Goal: Task Accomplishment & Management: Manage account settings

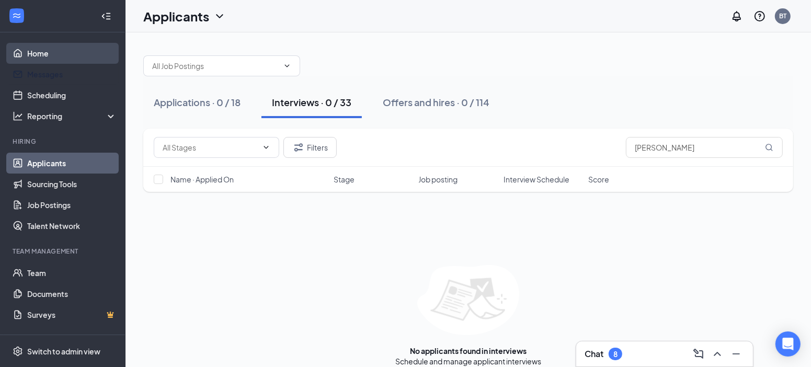
click at [32, 58] on link "Home" at bounding box center [71, 53] width 89 height 21
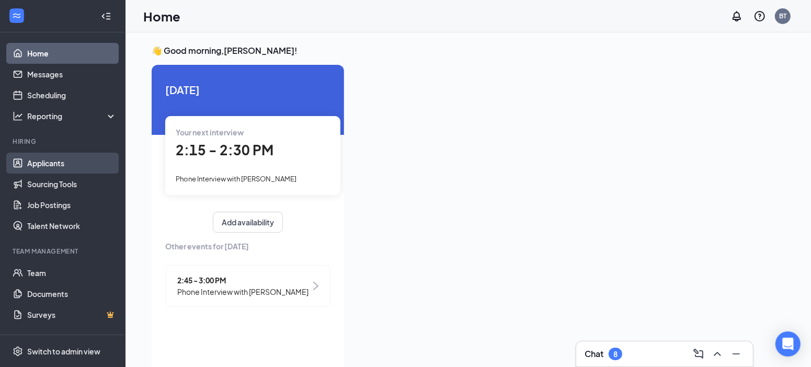
click at [51, 166] on link "Applicants" at bounding box center [71, 163] width 89 height 21
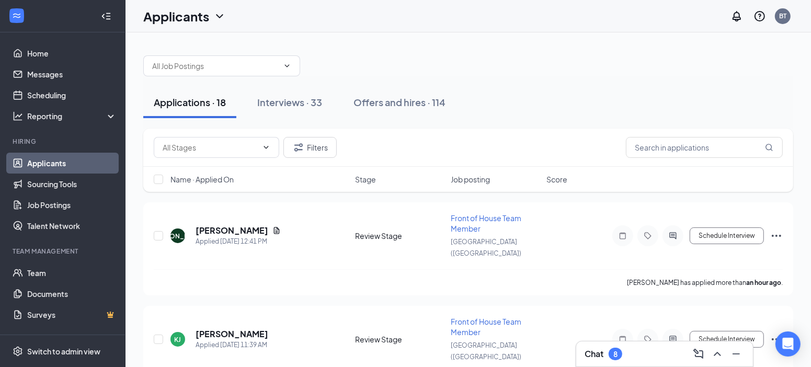
click at [51, 166] on link "Applicants" at bounding box center [71, 163] width 89 height 21
click at [207, 105] on div "Applications · 18" at bounding box center [190, 102] width 72 height 13
click at [39, 51] on link "Home" at bounding box center [71, 53] width 89 height 21
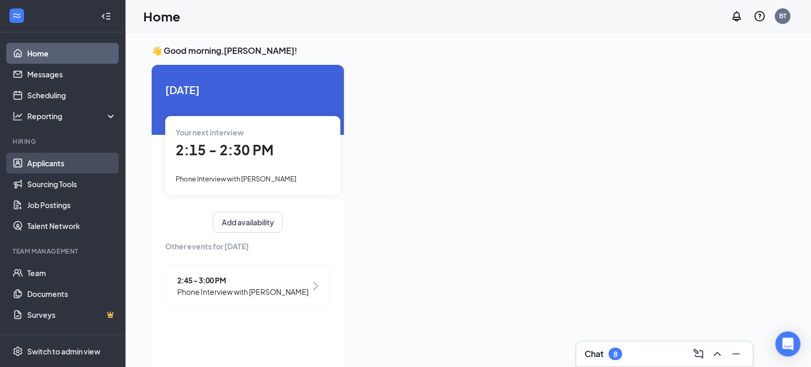
click at [42, 166] on link "Applicants" at bounding box center [71, 163] width 89 height 21
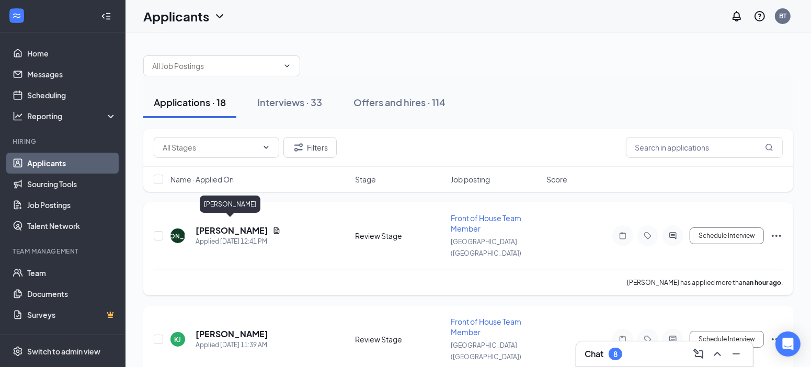
click at [214, 226] on h5 "[PERSON_NAME]" at bounding box center [231, 230] width 73 height 11
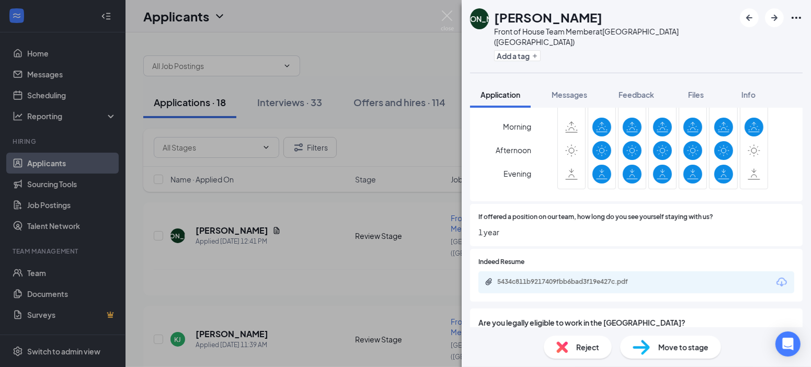
scroll to position [688, 0]
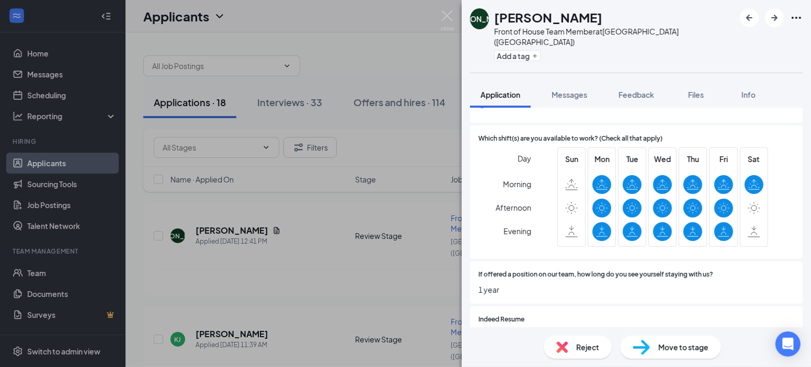
click at [687, 352] on span "Move to stage" at bounding box center [683, 346] width 50 height 11
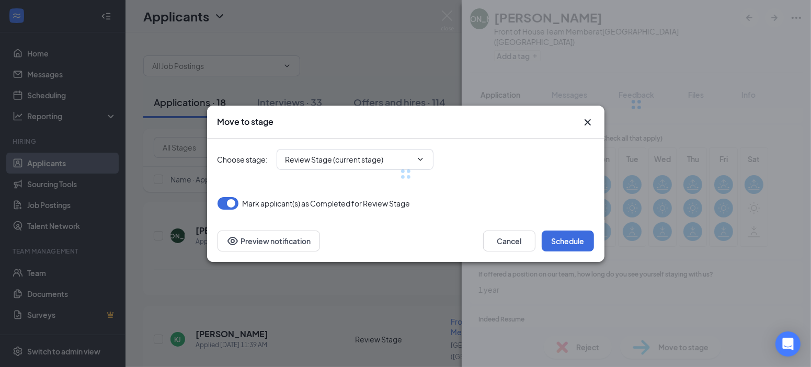
type input "Phone Interview (next stage)"
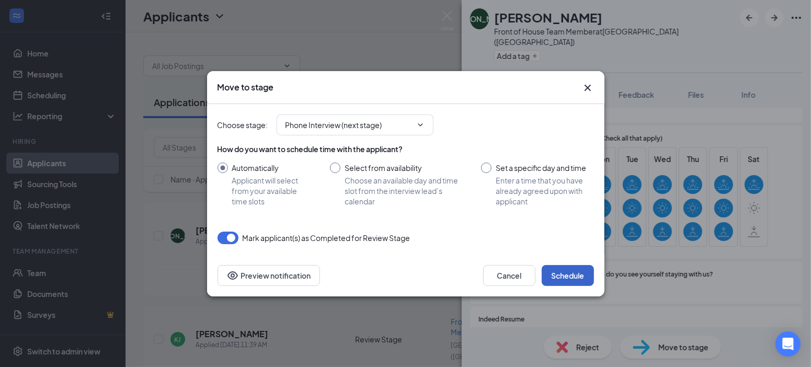
click at [560, 275] on button "Schedule" at bounding box center [567, 275] width 52 height 21
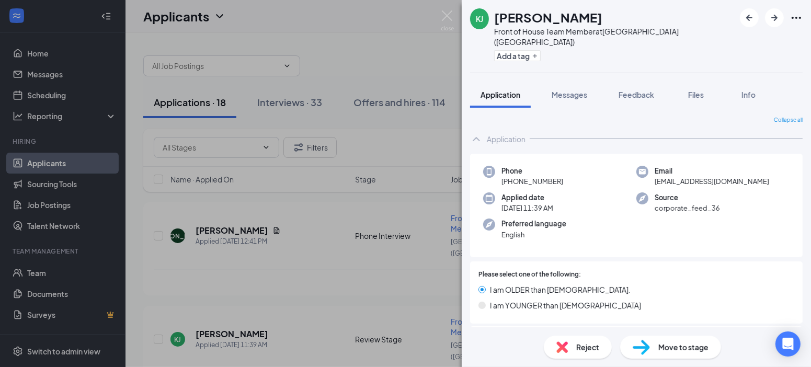
click at [694, 349] on span "Move to stage" at bounding box center [683, 346] width 50 height 11
type input "Phone Interview (next stage)"
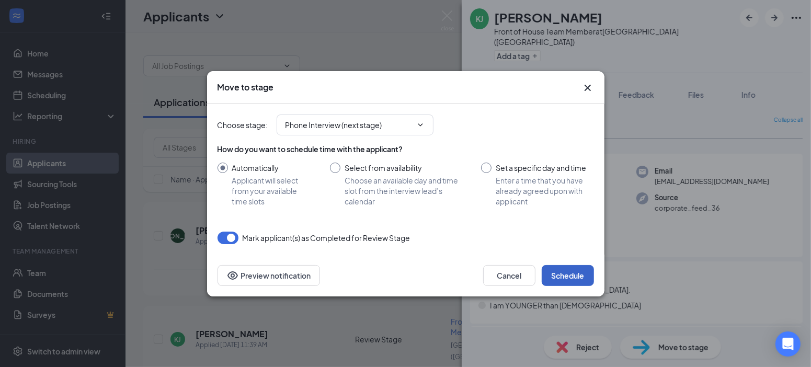
click at [555, 272] on button "Schedule" at bounding box center [567, 275] width 52 height 21
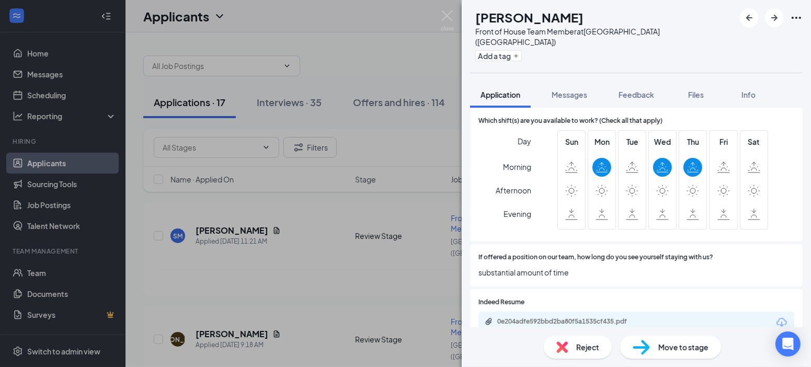
scroll to position [725, 0]
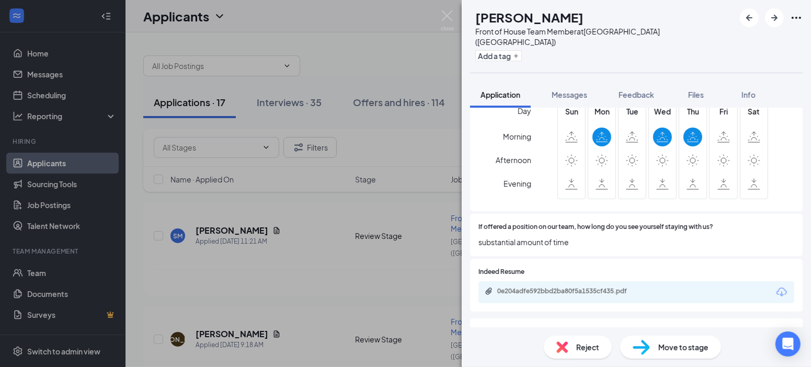
click at [586, 352] on span "Reject" at bounding box center [587, 346] width 23 height 11
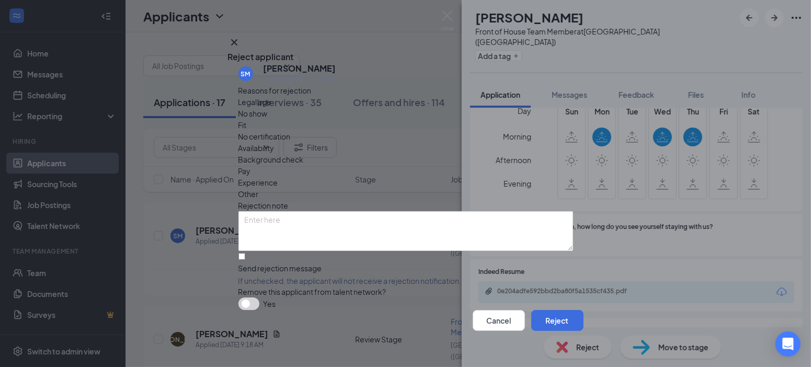
click at [468, 142] on div "Availability" at bounding box center [405, 147] width 334 height 11
click at [242, 253] on input "Send rejection message If unchecked, the applicant will not receive a rejection…" at bounding box center [241, 256] width 7 height 7
checkbox input "true"
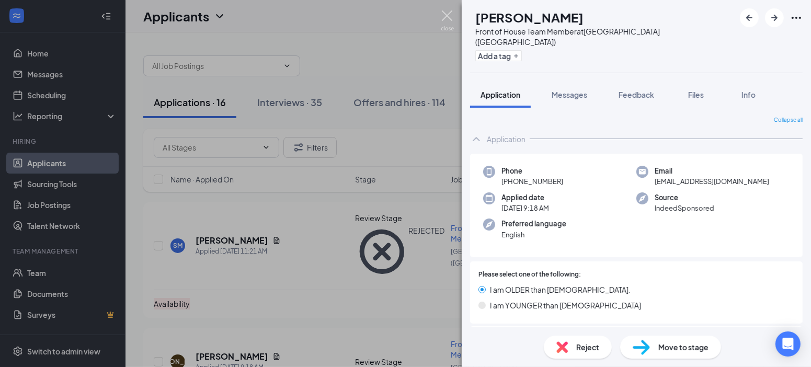
click at [451, 17] on img at bounding box center [447, 20] width 13 height 20
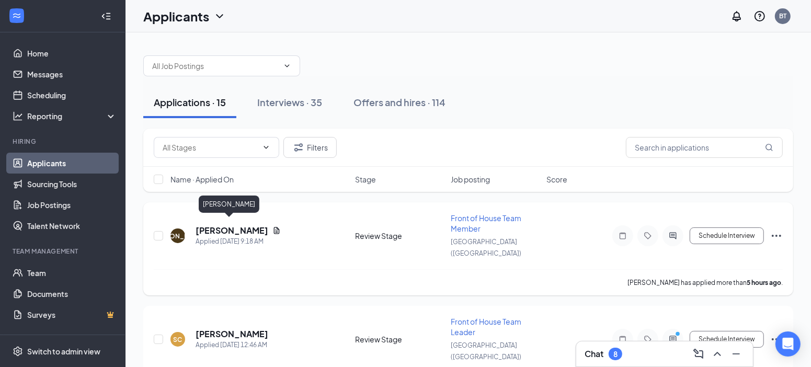
click at [236, 225] on h5 "[PERSON_NAME]" at bounding box center [231, 230] width 73 height 11
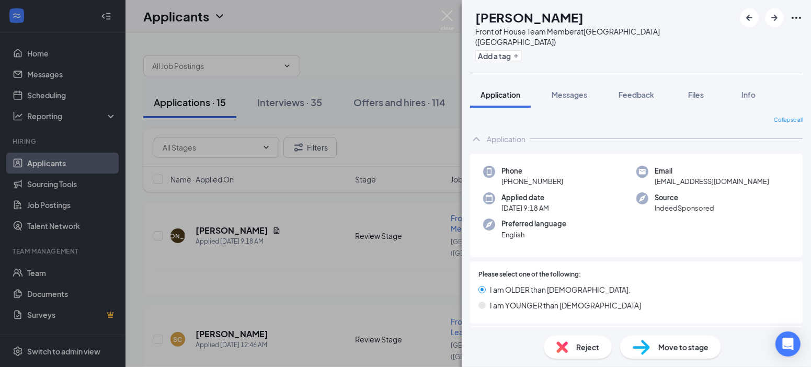
click at [676, 346] on span "Move to stage" at bounding box center [683, 346] width 50 height 11
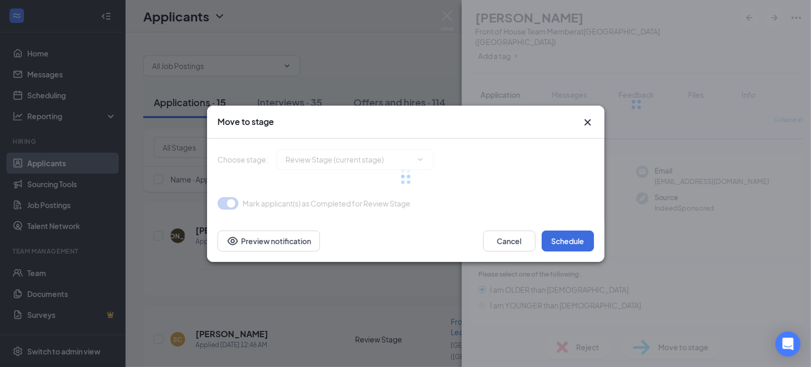
type input "Phone Interview (next stage)"
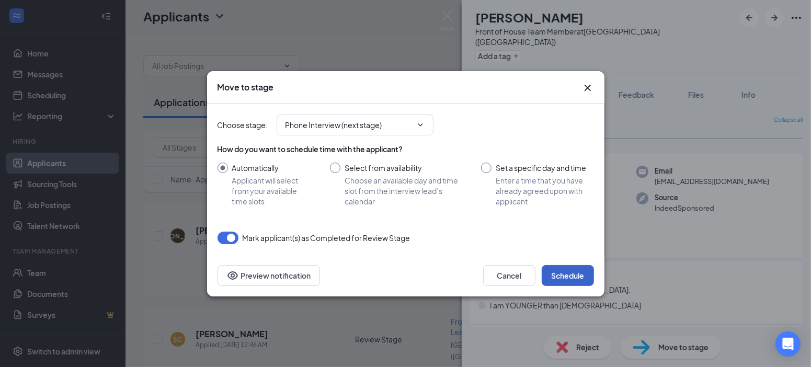
click at [560, 268] on button "Schedule" at bounding box center [567, 275] width 52 height 21
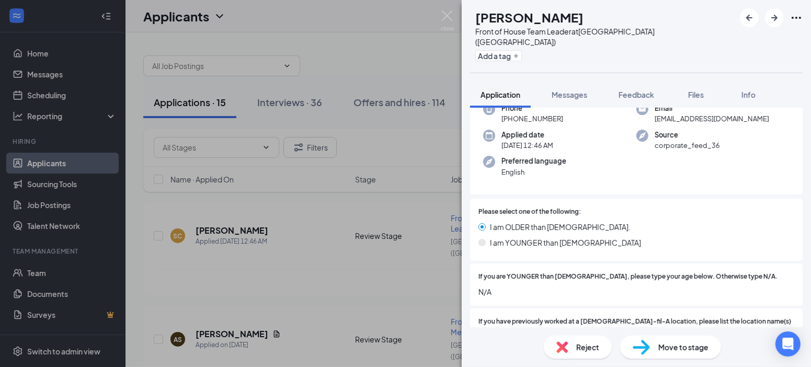
scroll to position [51, 0]
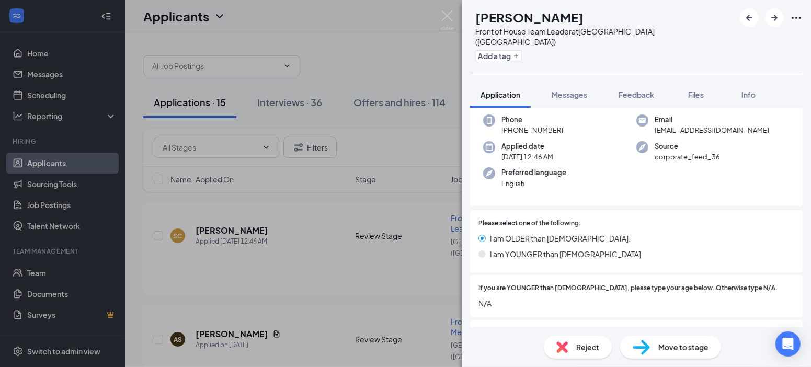
click at [674, 349] on span "Move to stage" at bounding box center [683, 346] width 50 height 11
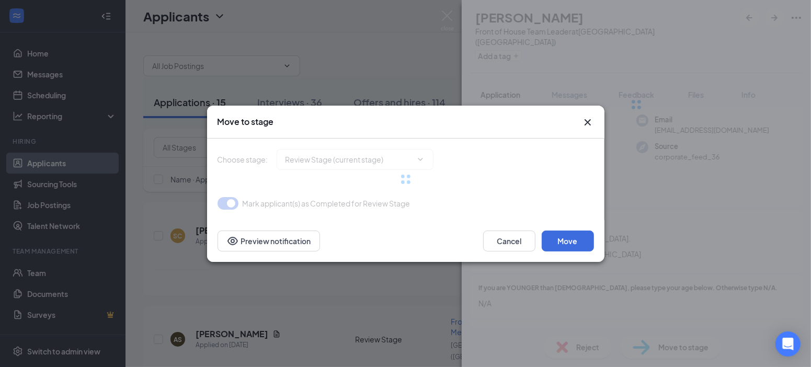
type input "Phone Interview (next stage)"
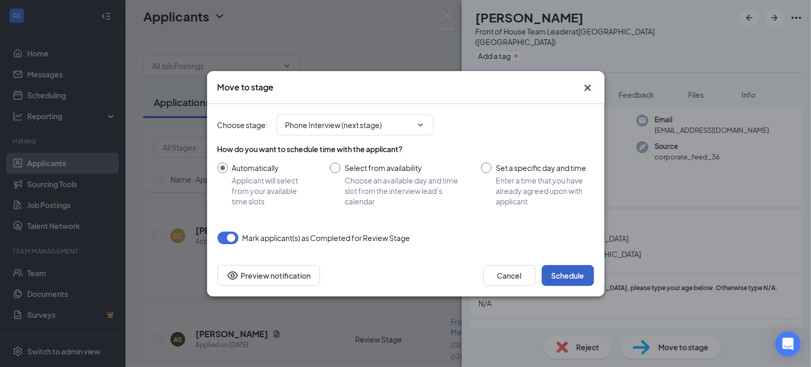
click at [569, 276] on button "Schedule" at bounding box center [567, 275] width 52 height 21
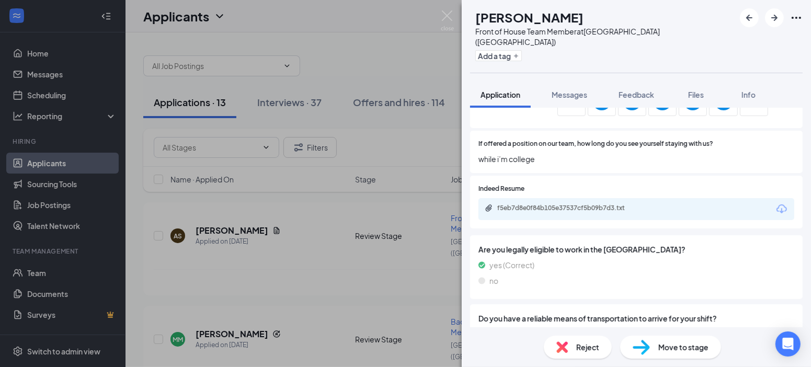
scroll to position [816, 0]
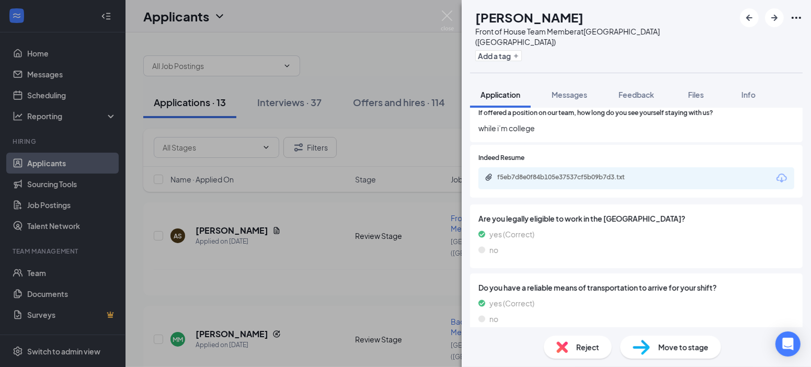
click at [687, 345] on span "Move to stage" at bounding box center [683, 346] width 50 height 11
type input "Phone Interview (next stage)"
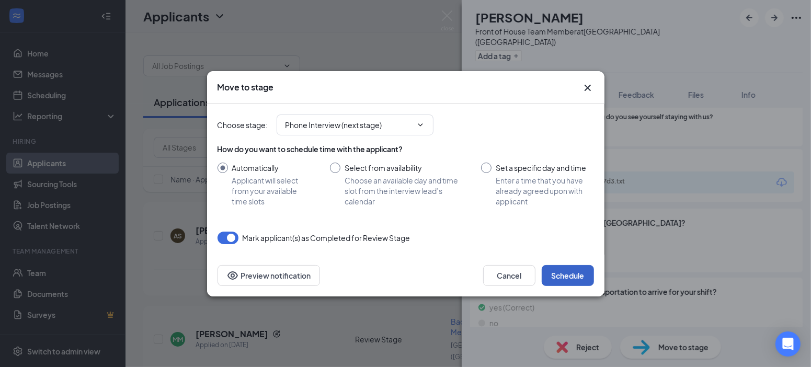
click at [583, 274] on button "Schedule" at bounding box center [567, 275] width 52 height 21
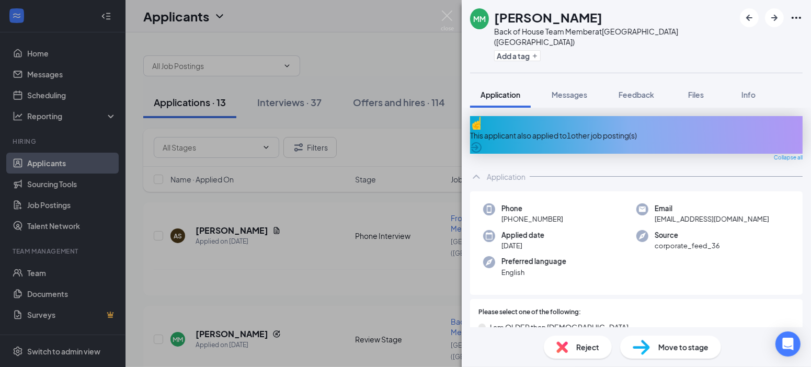
click at [482, 141] on icon "ArrowCircle" at bounding box center [476, 147] width 13 height 13
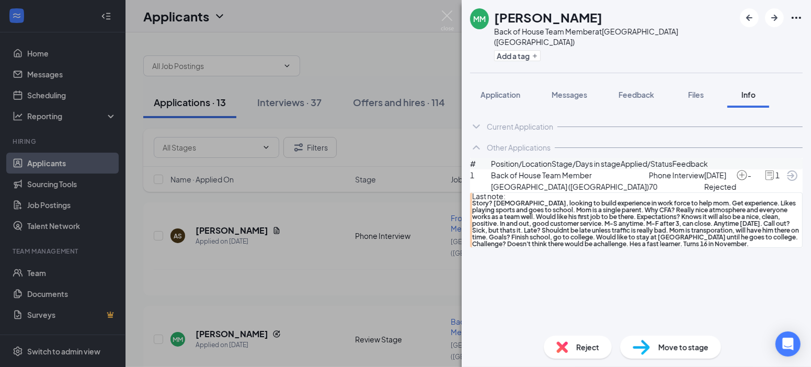
click at [724, 192] on div "1 Back of House Team Member [GEOGRAPHIC_DATA] ([GEOGRAPHIC_DATA]) Phone Intervi…" at bounding box center [636, 180] width 332 height 23
click at [748, 15] on icon "ArrowLeftNew" at bounding box center [749, 18] width 6 height 6
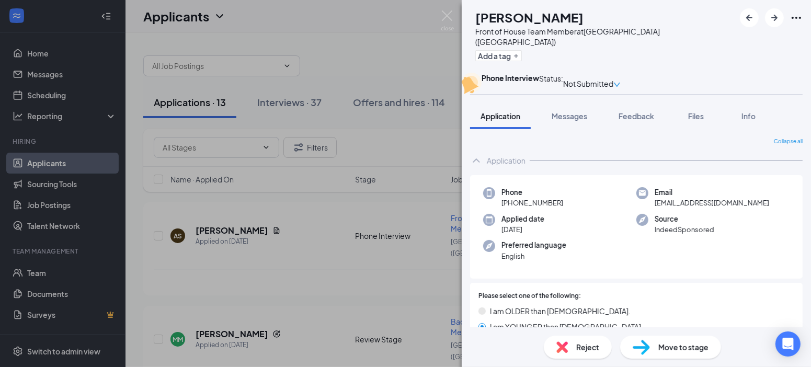
click at [230, 314] on div "AS [PERSON_NAME] Front of House Team Member at [GEOGRAPHIC_DATA] ([GEOGRAPHIC_D…" at bounding box center [405, 183] width 811 height 367
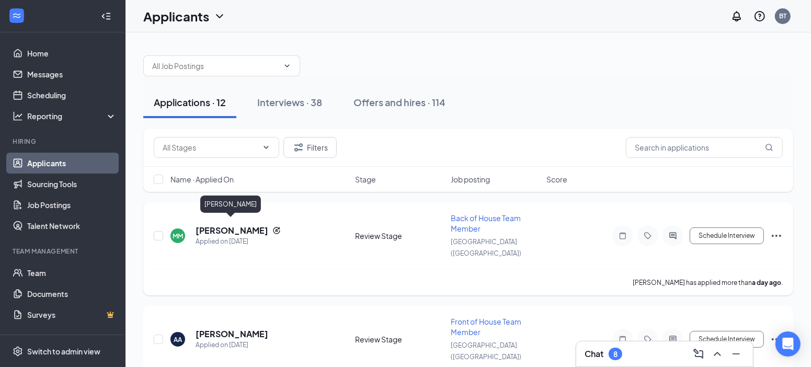
click at [235, 226] on h5 "[PERSON_NAME]" at bounding box center [231, 230] width 73 height 11
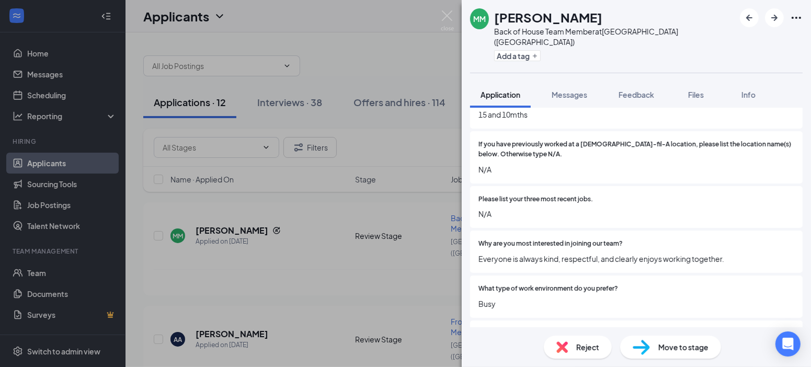
scroll to position [357, 0]
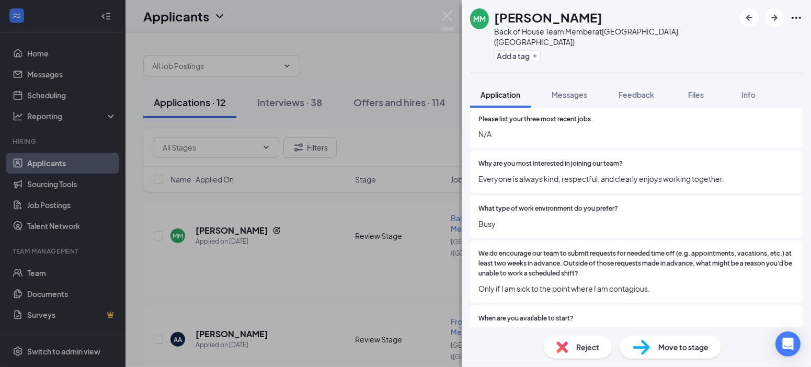
click at [574, 348] on div "Reject" at bounding box center [578, 347] width 68 height 23
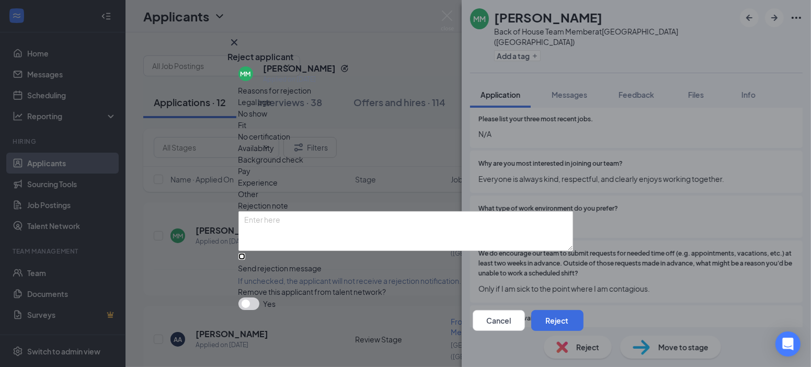
click at [245, 253] on input "Send rejection message If unchecked, the applicant will not receive a rejection…" at bounding box center [241, 256] width 7 height 7
checkbox input "true"
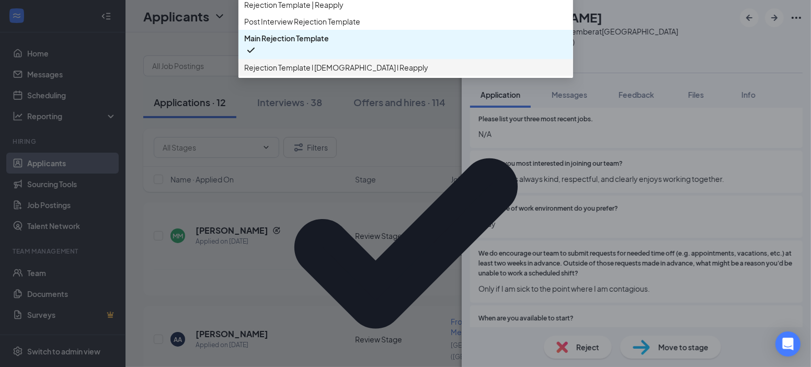
click at [341, 73] on span "Rejection Template l [DEMOGRAPHIC_DATA] l Reapply" at bounding box center [337, 67] width 184 height 11
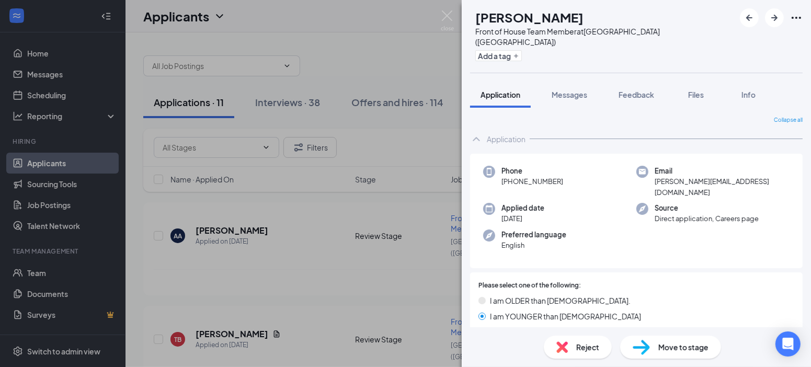
click at [451, 9] on div "AA [PERSON_NAME] Front of House Team Member at [GEOGRAPHIC_DATA] ([GEOGRAPHIC_D…" at bounding box center [405, 183] width 811 height 367
click at [449, 17] on img at bounding box center [447, 20] width 13 height 20
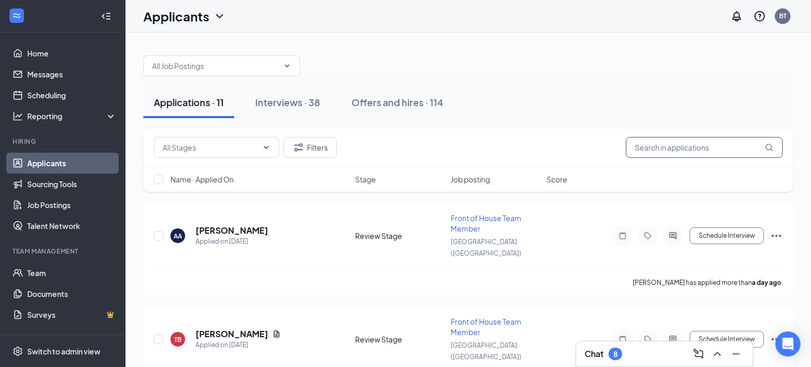
click at [668, 144] on input "text" at bounding box center [704, 147] width 157 height 21
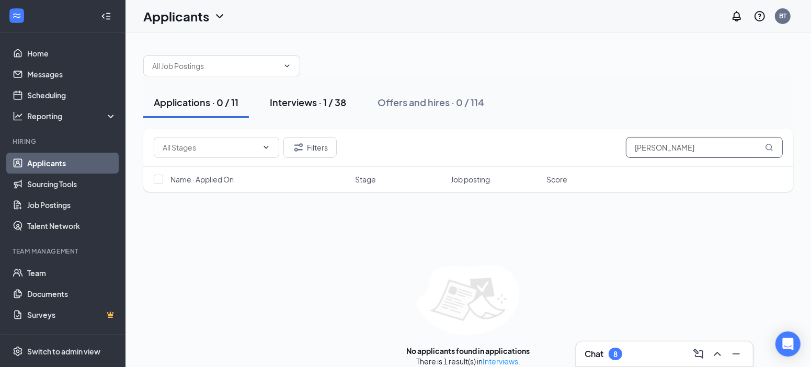
type input "[PERSON_NAME]"
click at [342, 100] on div "Interviews · 1 / 38" at bounding box center [308, 102] width 76 height 13
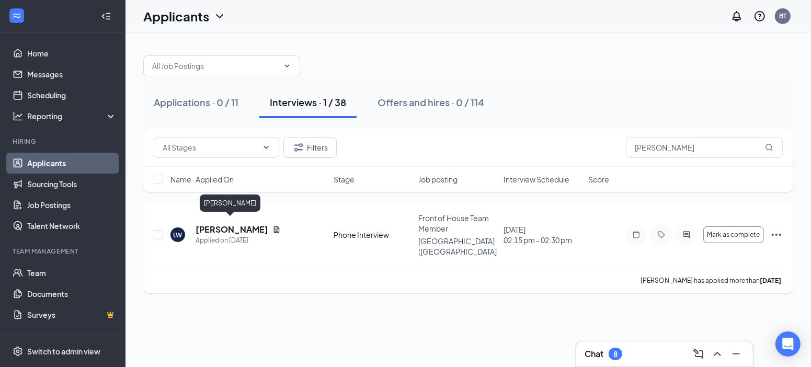
click at [222, 226] on h5 "[PERSON_NAME]" at bounding box center [231, 229] width 73 height 11
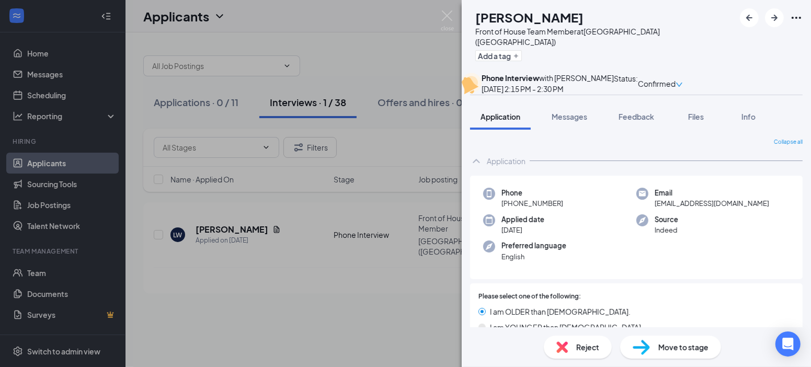
click at [675, 78] on span "Confirmed" at bounding box center [657, 83] width 38 height 11
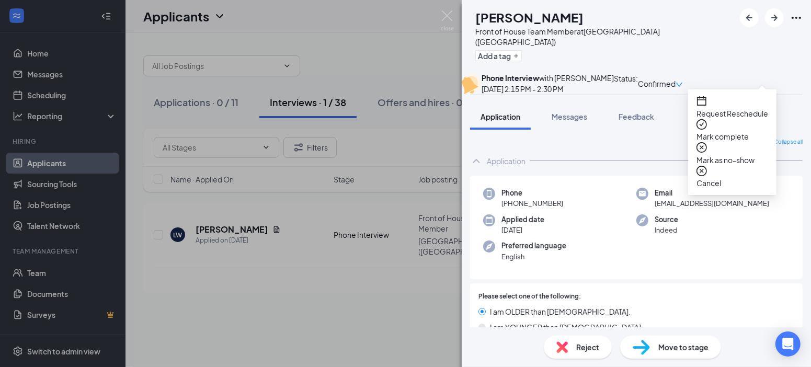
click at [741, 154] on span "Mark as no-show" at bounding box center [732, 159] width 72 height 11
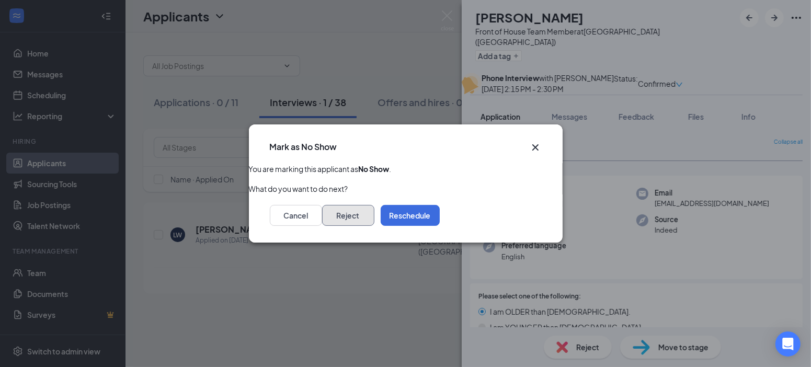
click at [374, 223] on button "Reject" at bounding box center [348, 215] width 52 height 21
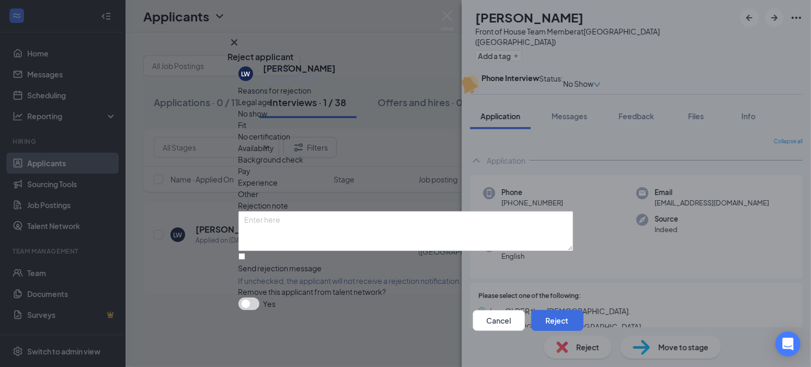
click at [268, 119] on span "No show" at bounding box center [252, 113] width 29 height 11
click at [245, 253] on input "Send rejection message If unchecked, the applicant will not receive a rejection…" at bounding box center [241, 256] width 7 height 7
checkbox input "true"
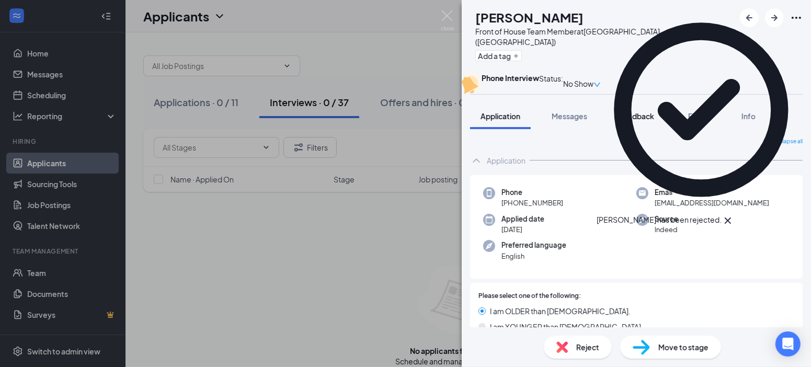
click at [641, 129] on button "Feedback" at bounding box center [636, 116] width 56 height 26
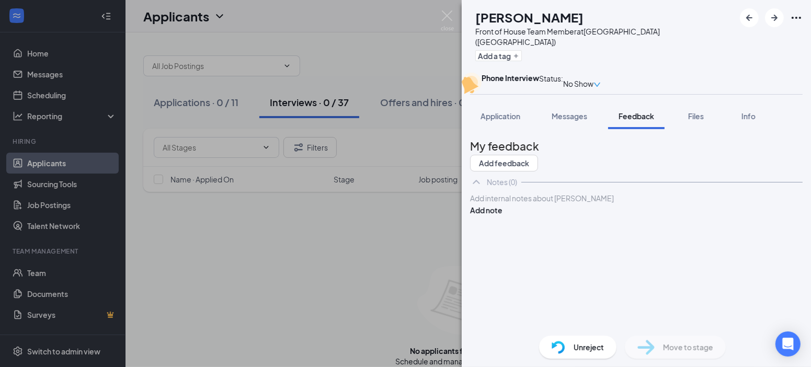
click at [615, 204] on div at bounding box center [635, 198] width 331 height 11
click at [502, 216] on button "Add note" at bounding box center [486, 209] width 32 height 11
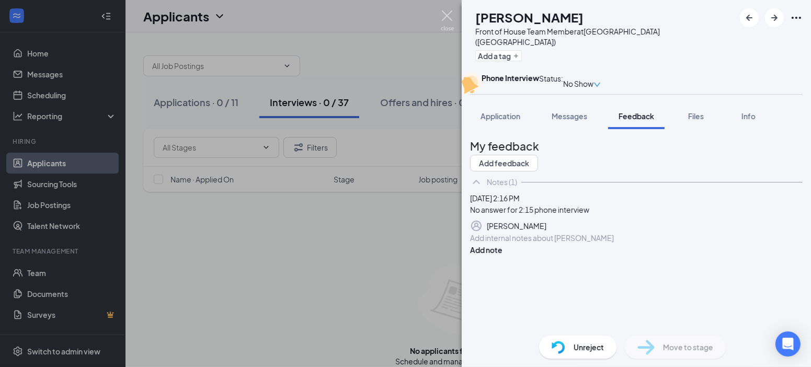
click at [446, 16] on img at bounding box center [447, 20] width 13 height 20
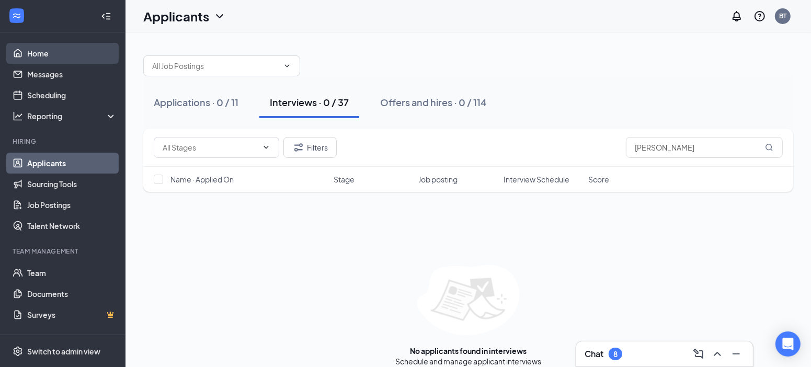
click at [38, 59] on link "Home" at bounding box center [71, 53] width 89 height 21
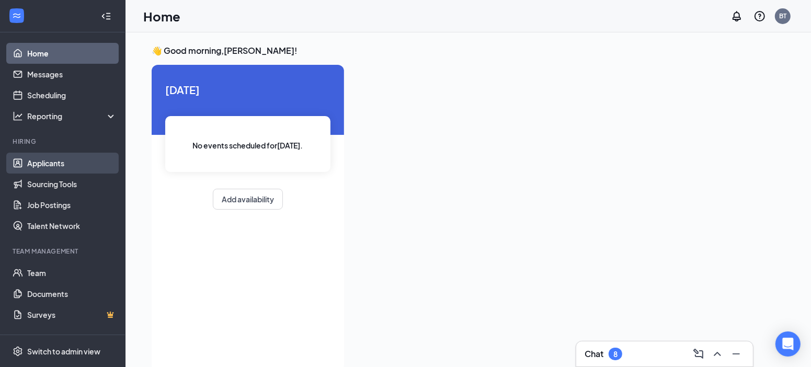
click at [53, 156] on link "Applicants" at bounding box center [71, 163] width 89 height 21
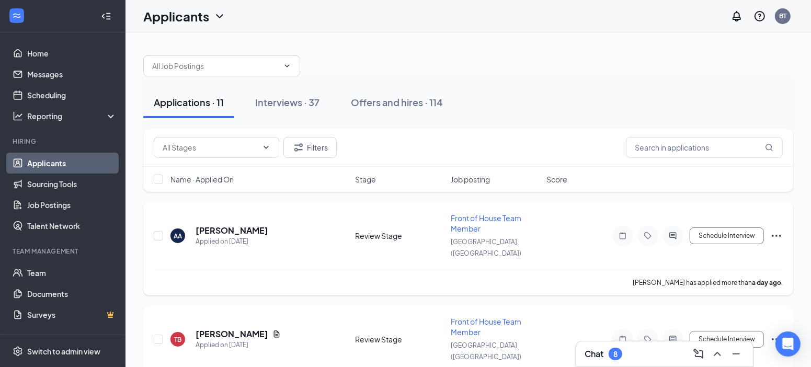
click at [493, 210] on div "AA [PERSON_NAME] Applied on [DATE] Review Stage Front of House Team Member [GEO…" at bounding box center [468, 248] width 650 height 93
click at [238, 227] on h5 "[PERSON_NAME]" at bounding box center [231, 230] width 73 height 11
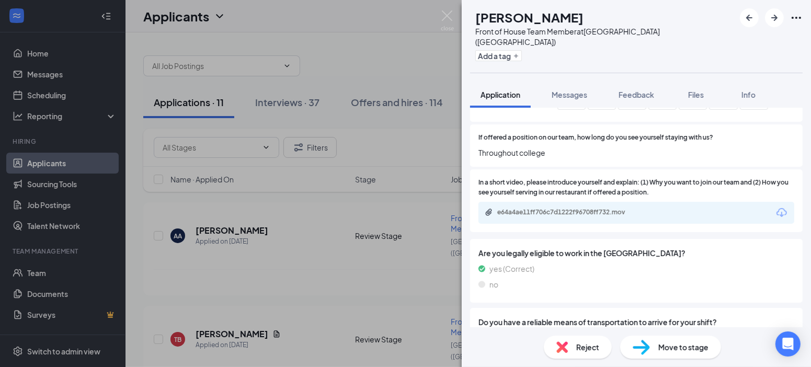
scroll to position [837, 0]
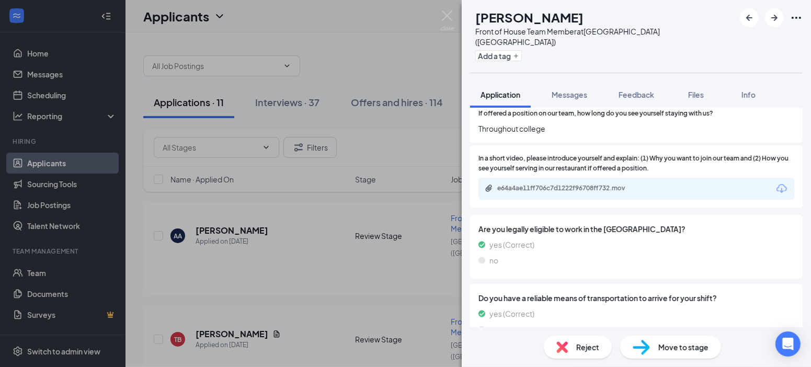
click at [687, 345] on span "Move to stage" at bounding box center [683, 346] width 50 height 11
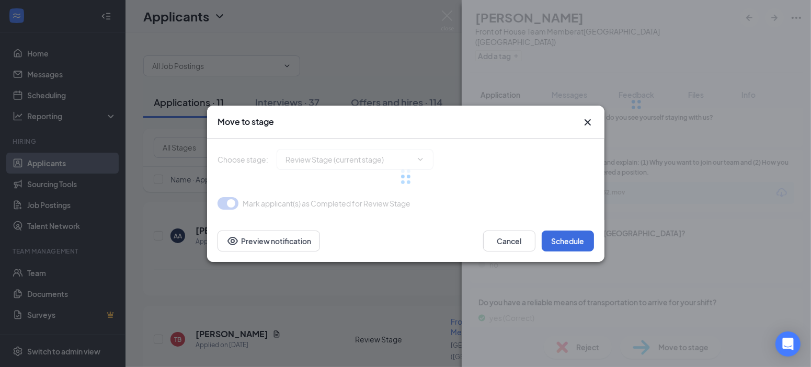
type input "Phone Interview (next stage)"
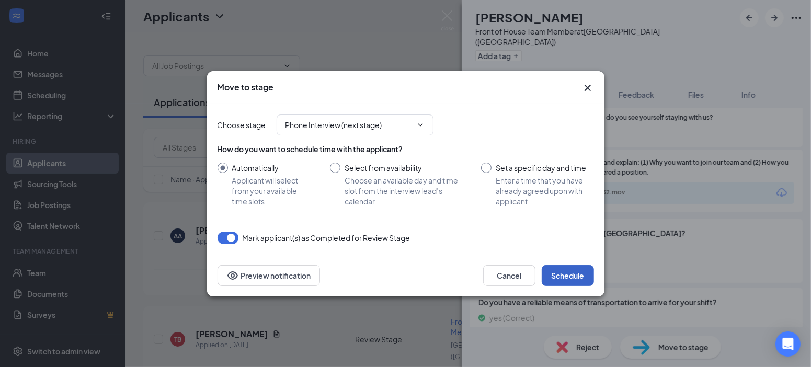
click at [568, 280] on button "Schedule" at bounding box center [567, 275] width 52 height 21
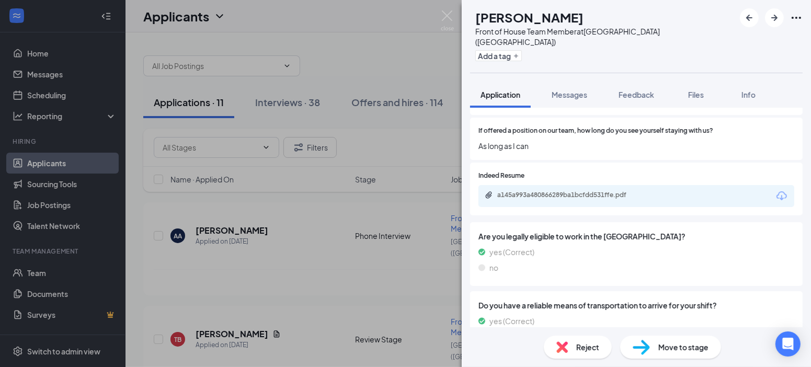
scroll to position [839, 0]
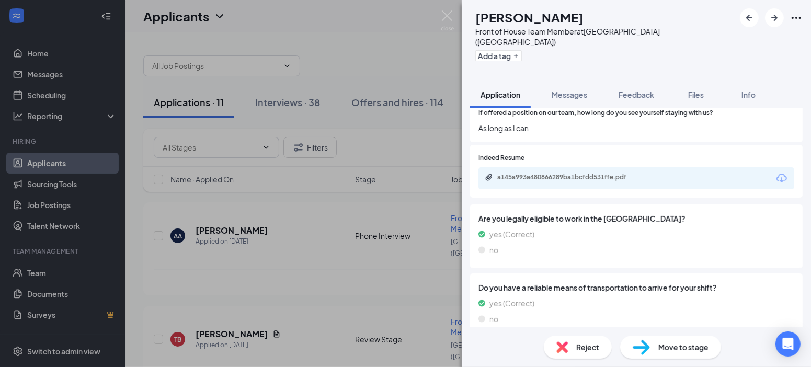
click at [701, 349] on span "Move to stage" at bounding box center [683, 346] width 50 height 11
type input "Phone Interview (next stage)"
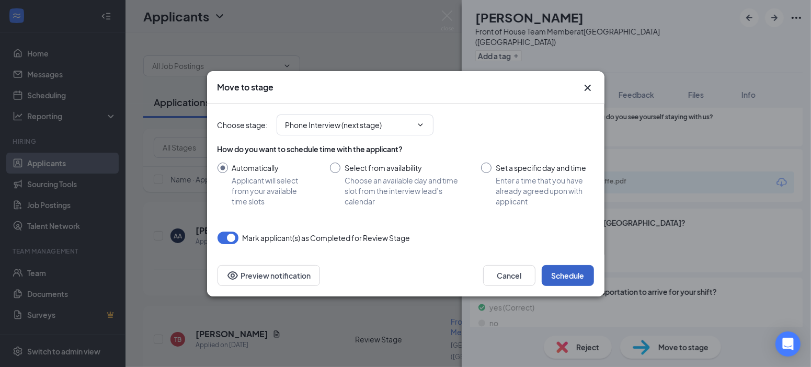
click at [567, 275] on button "Schedule" at bounding box center [567, 275] width 52 height 21
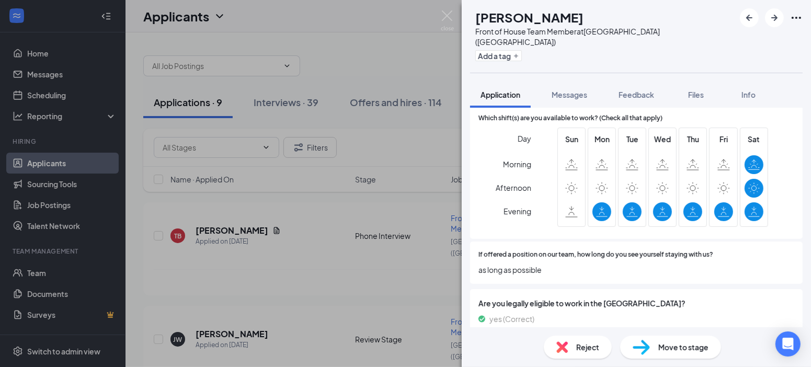
scroll to position [759, 0]
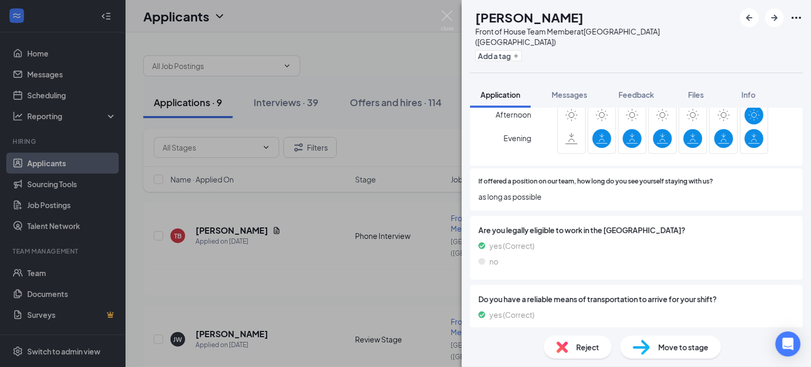
click at [681, 345] on span "Move to stage" at bounding box center [683, 346] width 50 height 11
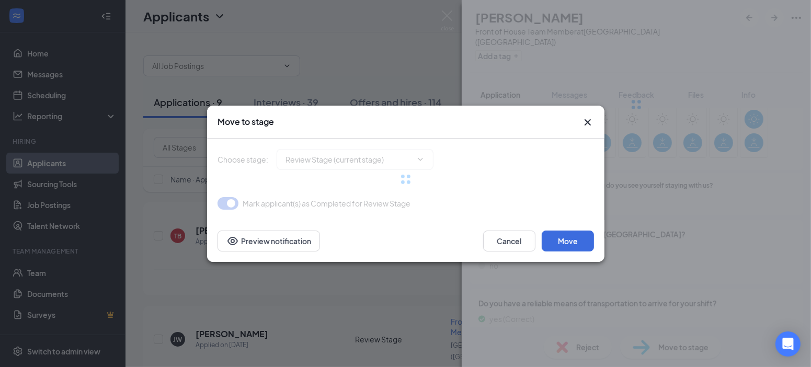
type input "Phone Interview (next stage)"
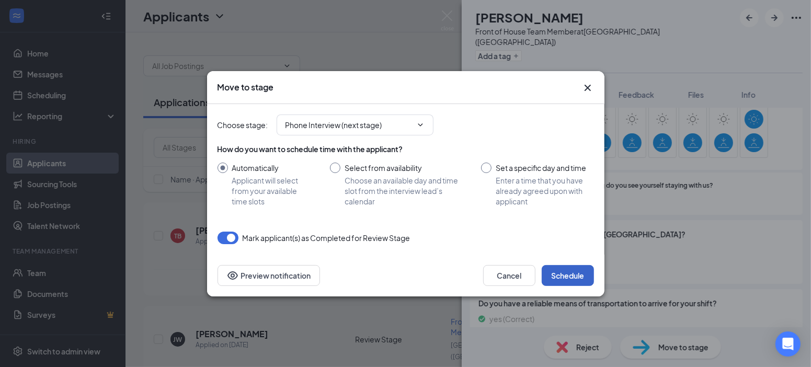
click at [566, 275] on button "Schedule" at bounding box center [567, 275] width 52 height 21
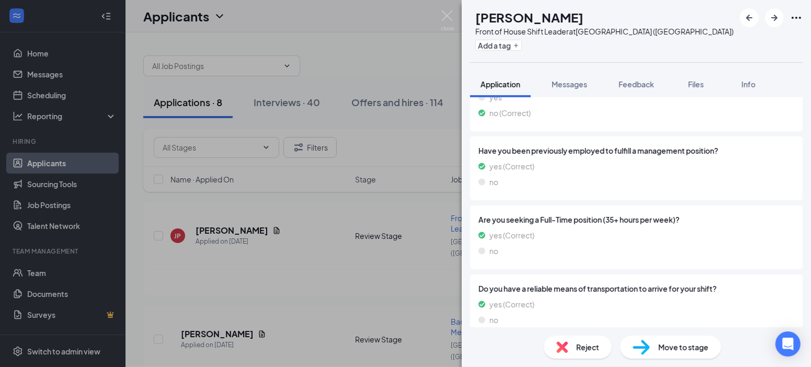
scroll to position [916, 0]
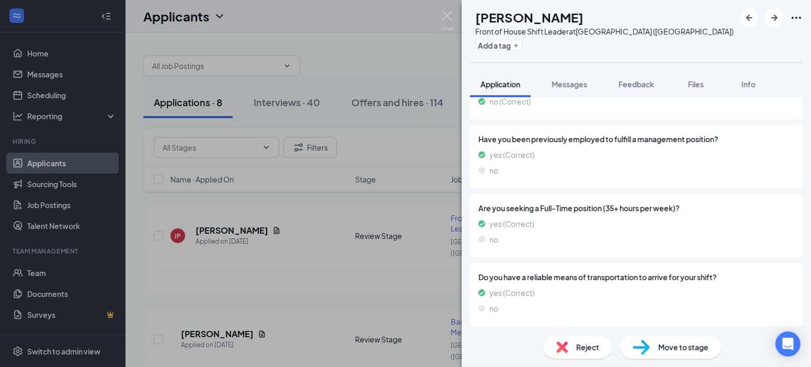
click at [682, 354] on div "Move to stage" at bounding box center [670, 347] width 101 height 23
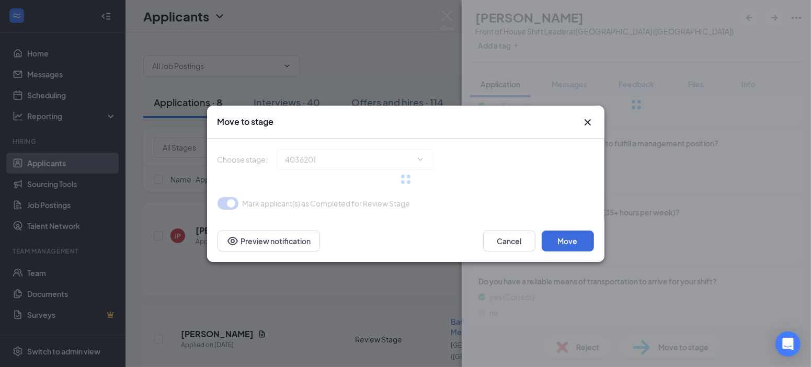
click at [682, 354] on div "Move to stage Choose stage : 4036201 Mark applicant(s) as Completed for Review …" at bounding box center [405, 183] width 811 height 367
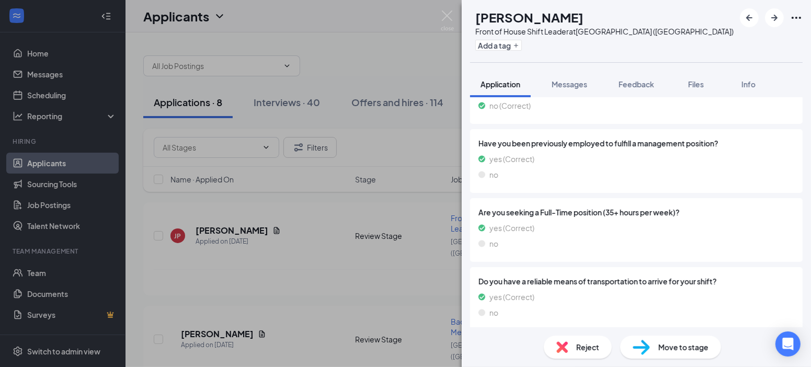
click at [682, 354] on div "Move to stage" at bounding box center [670, 347] width 101 height 23
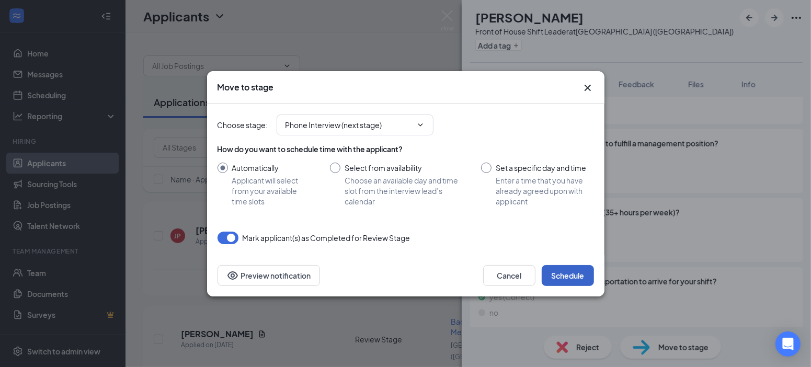
click at [573, 275] on button "Schedule" at bounding box center [567, 275] width 52 height 21
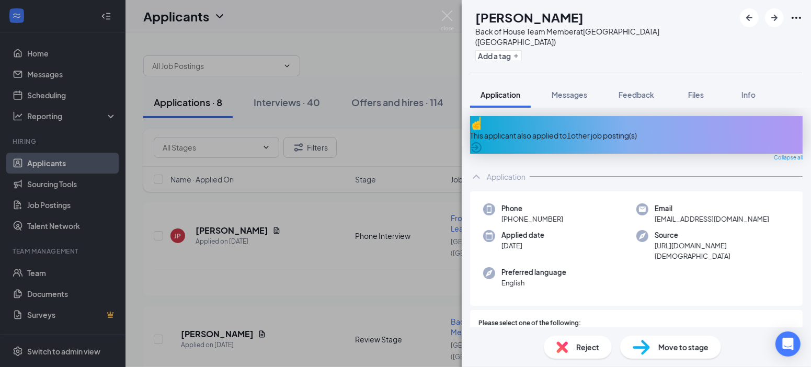
click at [691, 123] on div "This applicant also applied to 1 other job posting(s)" at bounding box center [636, 135] width 332 height 38
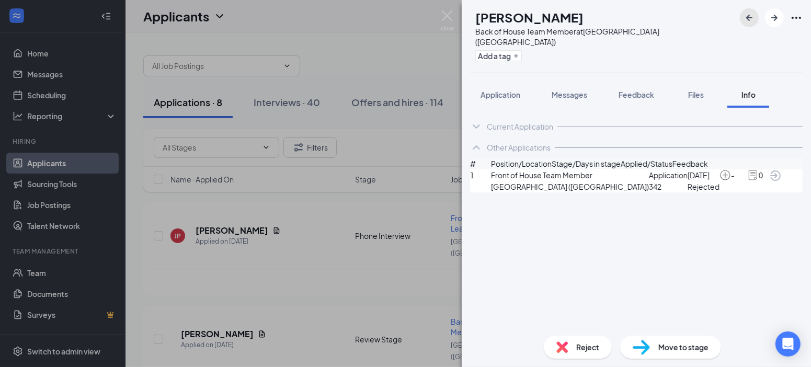
click at [748, 21] on icon "ArrowLeftNew" at bounding box center [749, 17] width 13 height 13
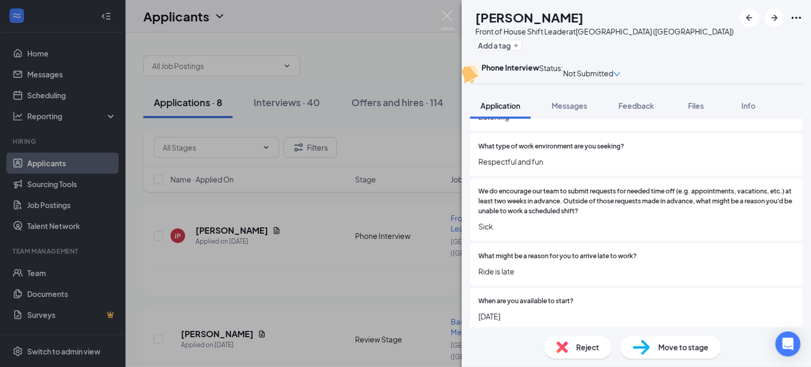
scroll to position [358, 0]
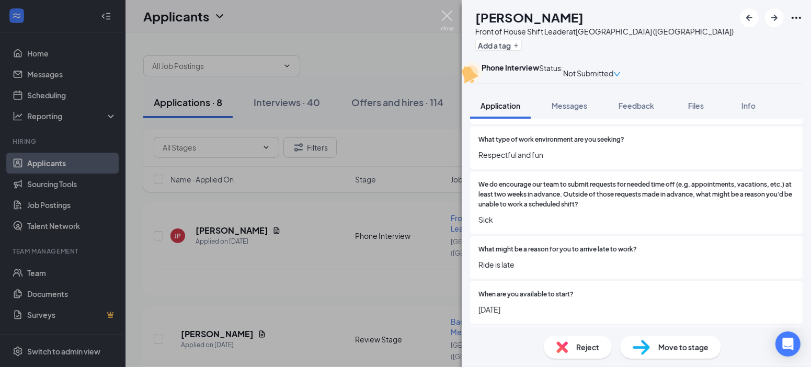
click at [444, 19] on img at bounding box center [447, 20] width 13 height 20
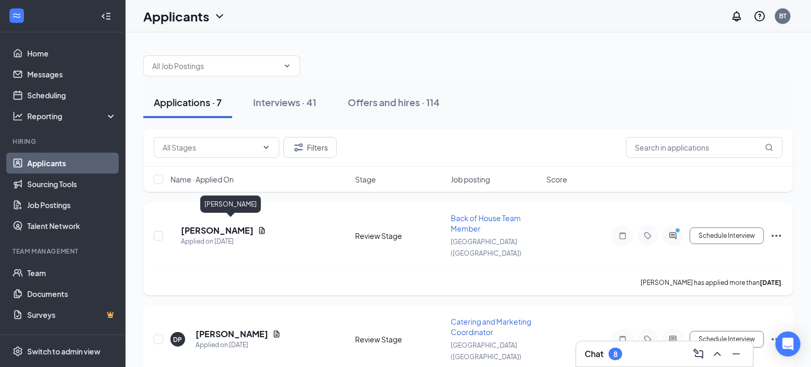
click at [253, 226] on h5 "[PERSON_NAME]" at bounding box center [217, 230] width 73 height 11
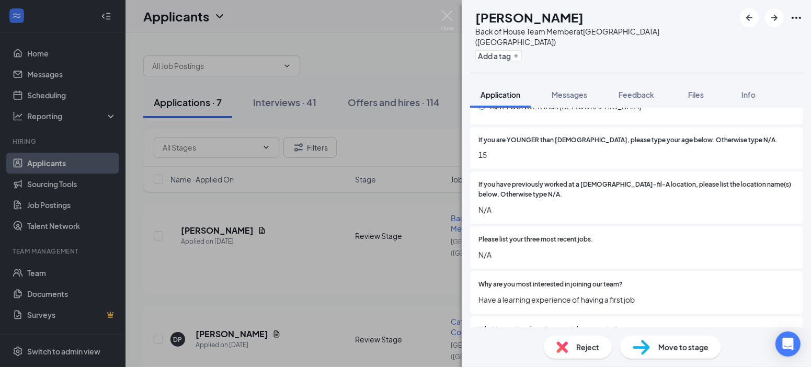
scroll to position [248, 0]
click at [570, 351] on div "Reject" at bounding box center [578, 347] width 68 height 23
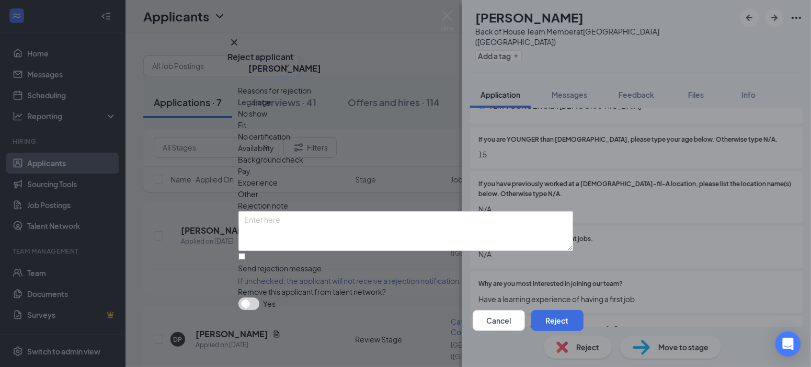
click at [267, 108] on span "Legal age" at bounding box center [254, 101] width 33 height 11
click at [241, 253] on input "Send rejection message If unchecked, the applicant will not receive a rejection…" at bounding box center [241, 256] width 7 height 7
checkbox input "true"
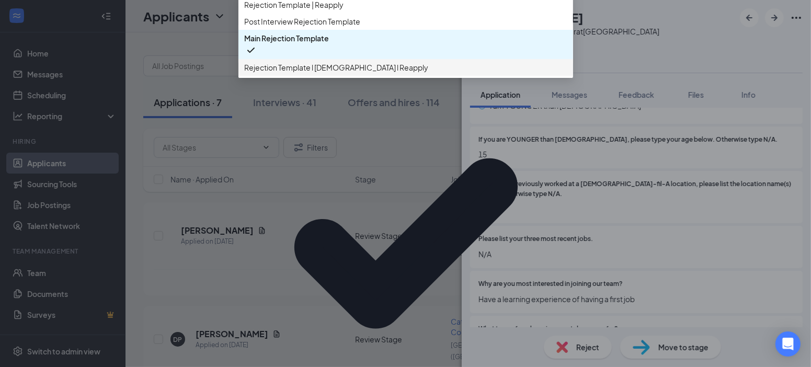
click at [306, 73] on span "Rejection Template l [DEMOGRAPHIC_DATA] l Reapply" at bounding box center [337, 67] width 184 height 11
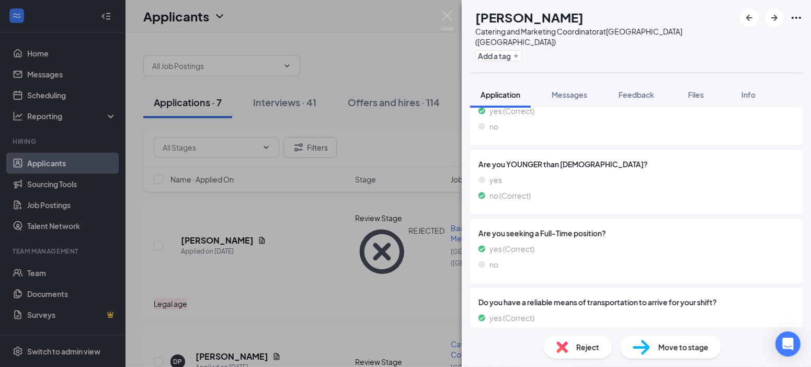
scroll to position [995, 0]
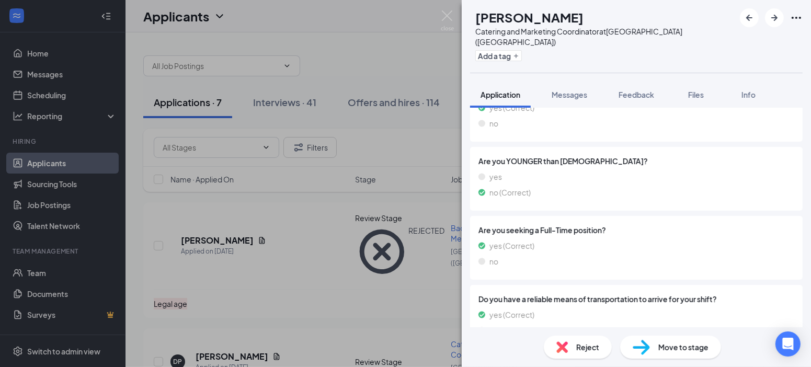
click at [702, 346] on span "Move to stage" at bounding box center [683, 346] width 50 height 11
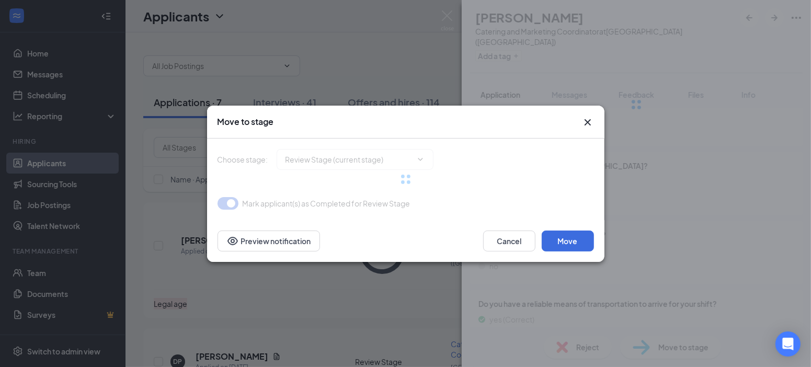
type input "Phone Interview (next stage)"
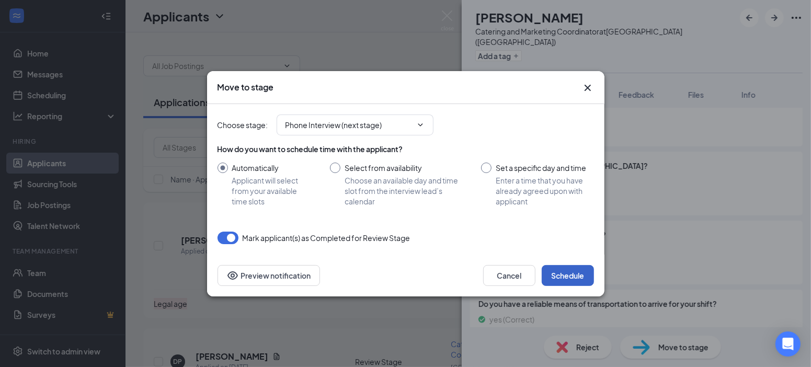
click at [571, 279] on button "Schedule" at bounding box center [567, 275] width 52 height 21
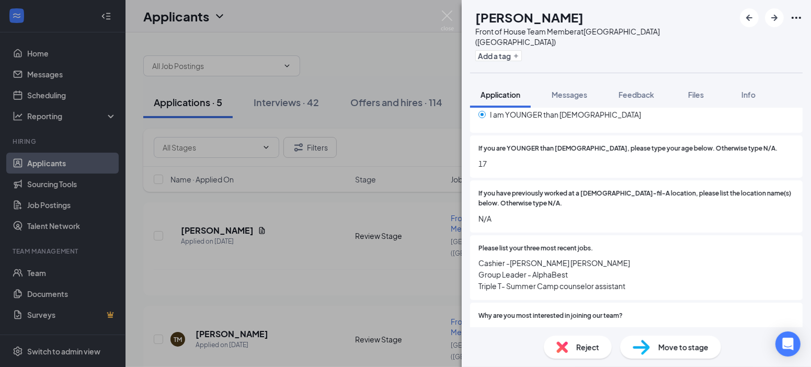
scroll to position [182, 0]
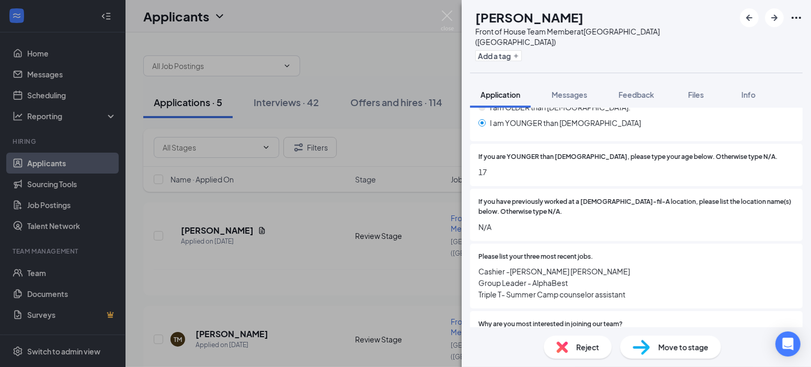
click at [649, 353] on img at bounding box center [640, 347] width 17 height 15
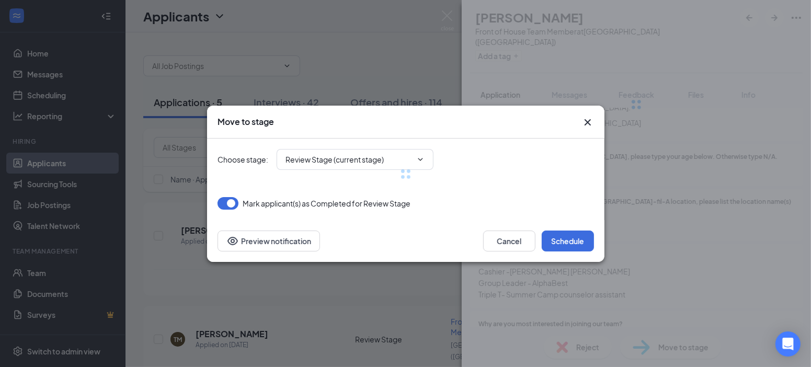
type input "Phone Interview (next stage)"
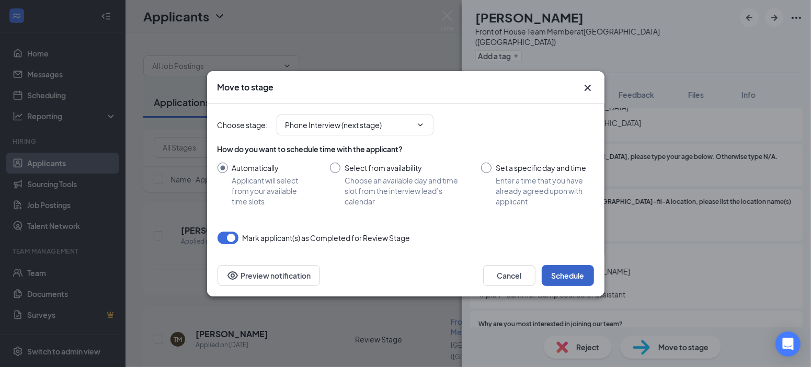
click at [563, 277] on button "Schedule" at bounding box center [567, 275] width 52 height 21
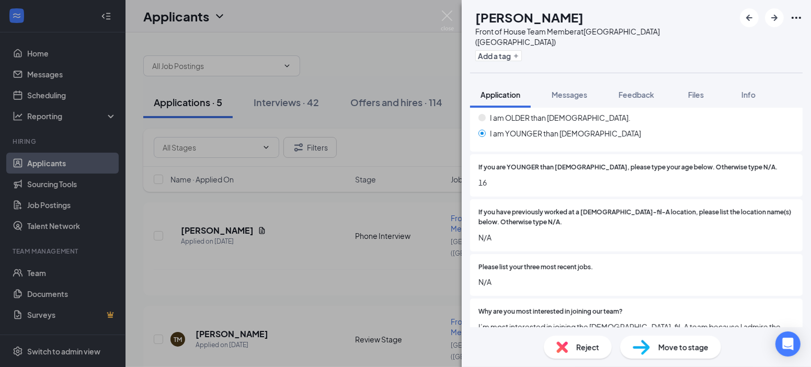
scroll to position [128, 0]
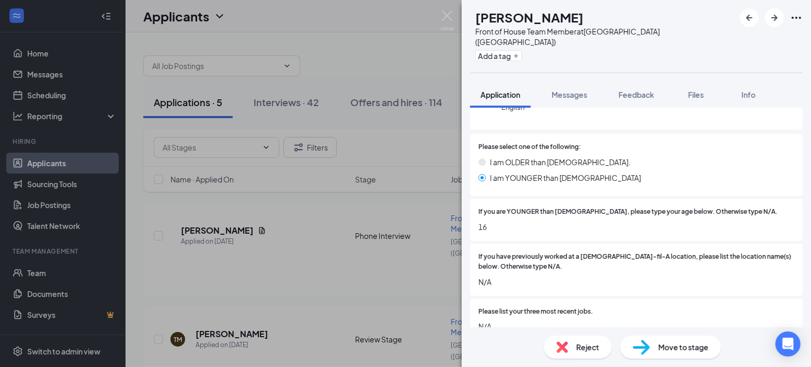
click at [654, 346] on div "Move to stage" at bounding box center [670, 347] width 101 height 23
type input "Phone Interview (next stage)"
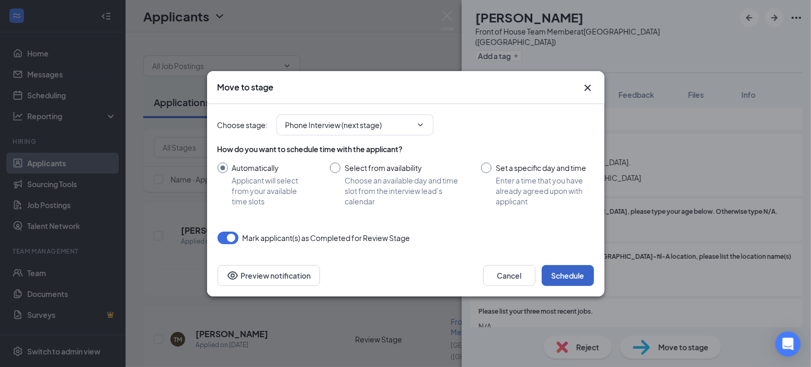
click at [568, 282] on button "Schedule" at bounding box center [567, 275] width 52 height 21
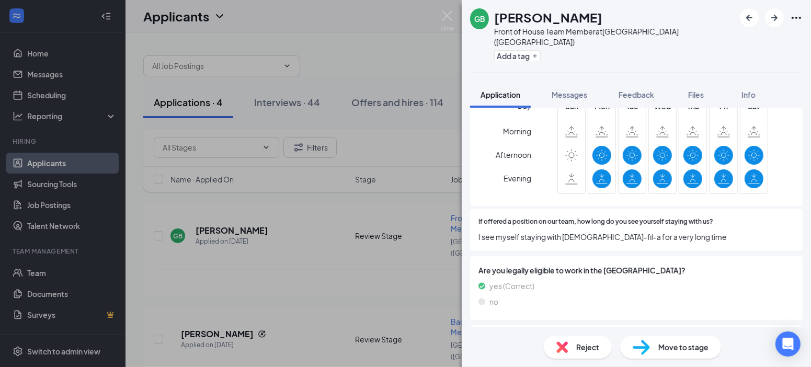
scroll to position [759, 0]
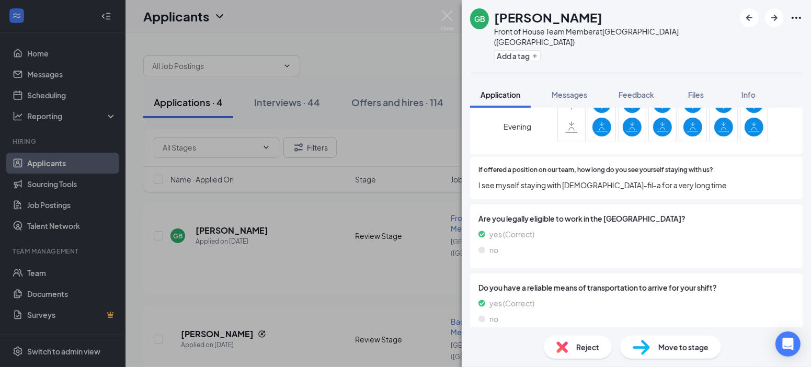
click at [644, 352] on img at bounding box center [640, 347] width 17 height 15
type input "Phone Interview (next stage)"
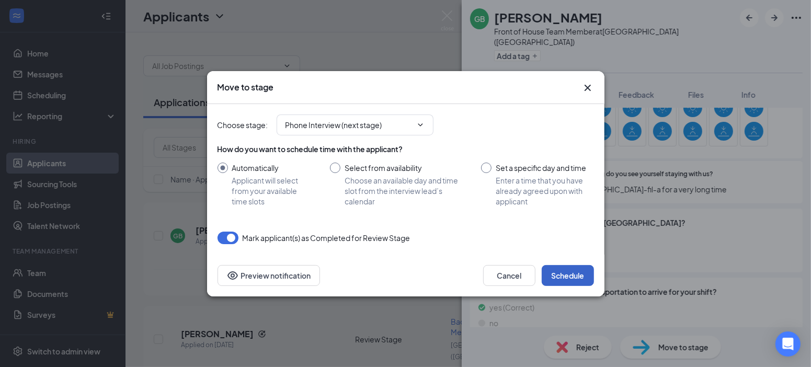
click at [577, 273] on button "Schedule" at bounding box center [567, 275] width 52 height 21
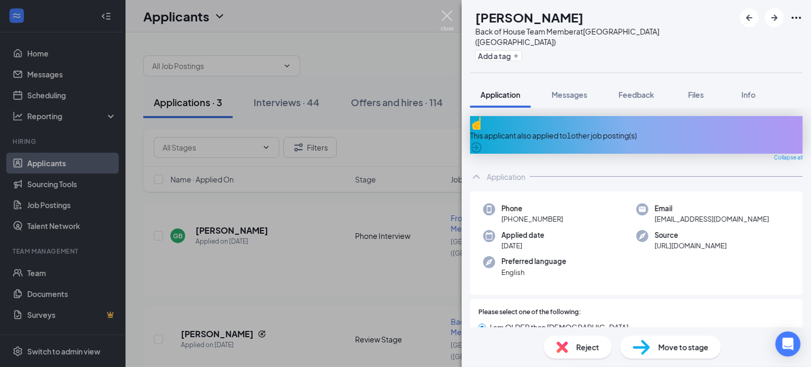
click at [445, 12] on img at bounding box center [447, 20] width 13 height 20
